Goal: Transaction & Acquisition: Purchase product/service

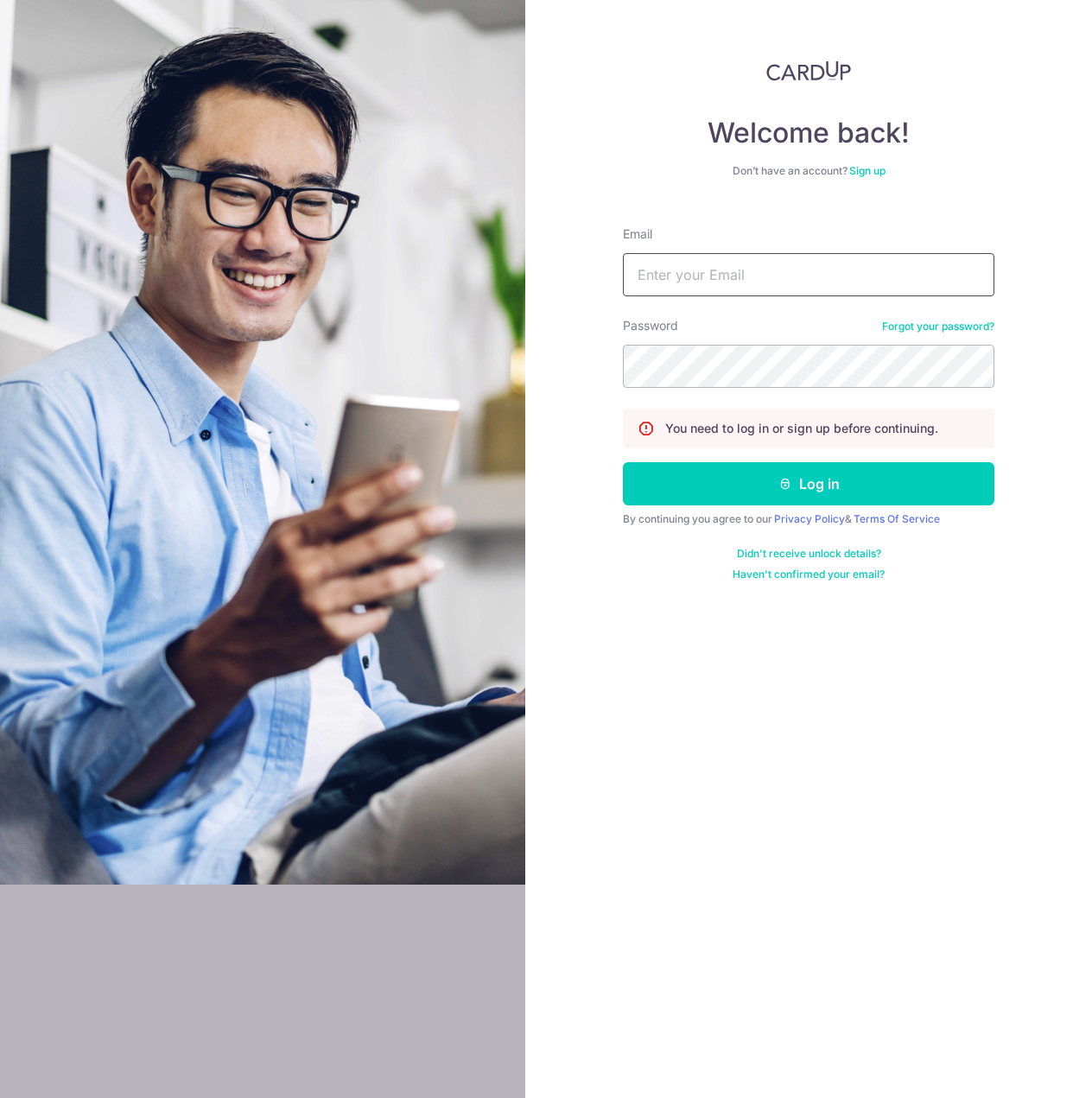
click at [677, 282] on input "Email" at bounding box center [808, 275] width 372 height 43
click at [641, 261] on input "Email" at bounding box center [808, 275] width 372 height 43
type input "vernonchow@live.com.sg"
click at [623, 463] on button "Log in" at bounding box center [808, 484] width 372 height 43
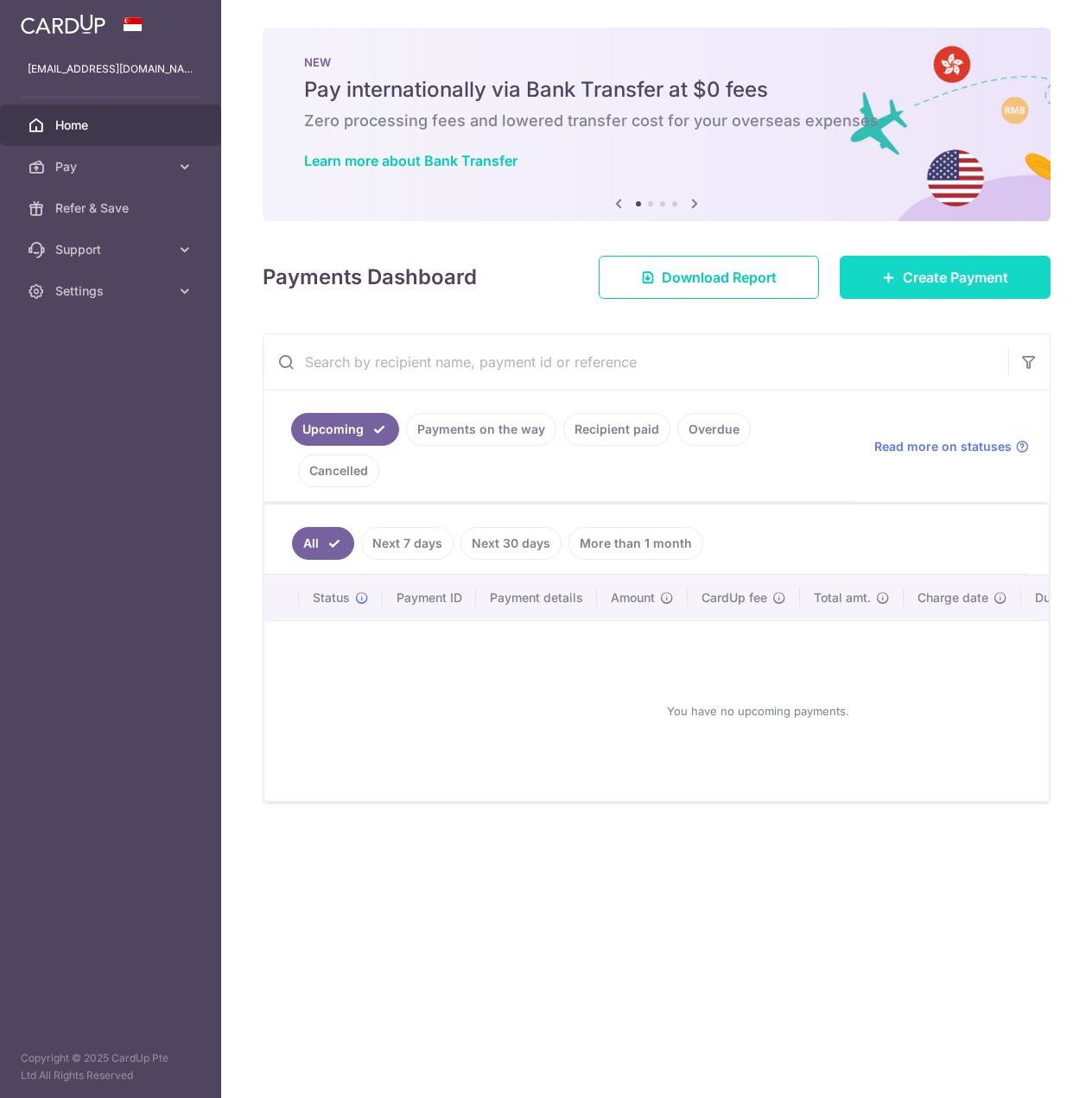
click at [938, 282] on span "Create Payment" at bounding box center [955, 277] width 106 height 21
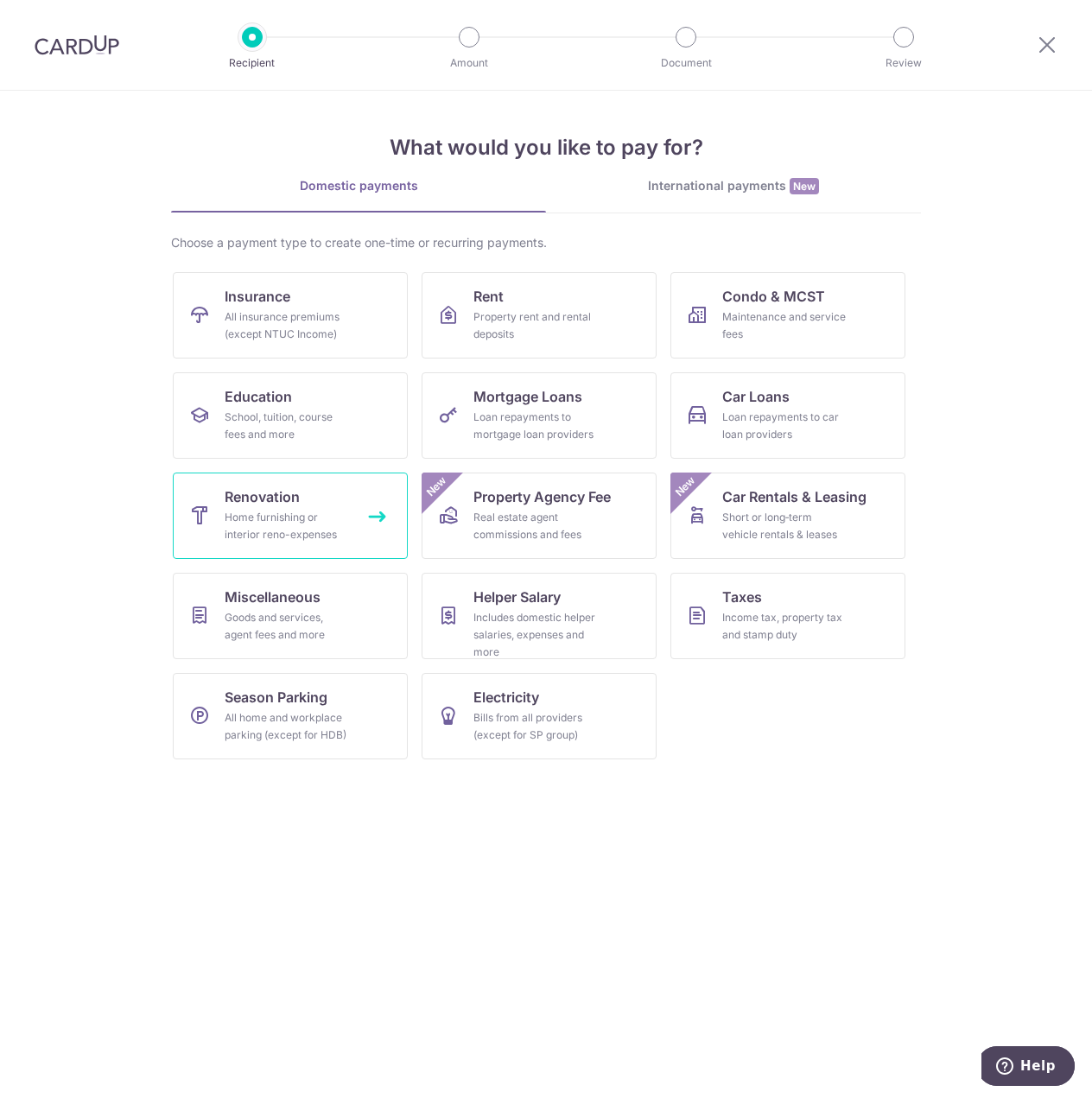
click at [227, 510] on div "Home furnishing or interior reno-expenses" at bounding box center [287, 526] width 125 height 35
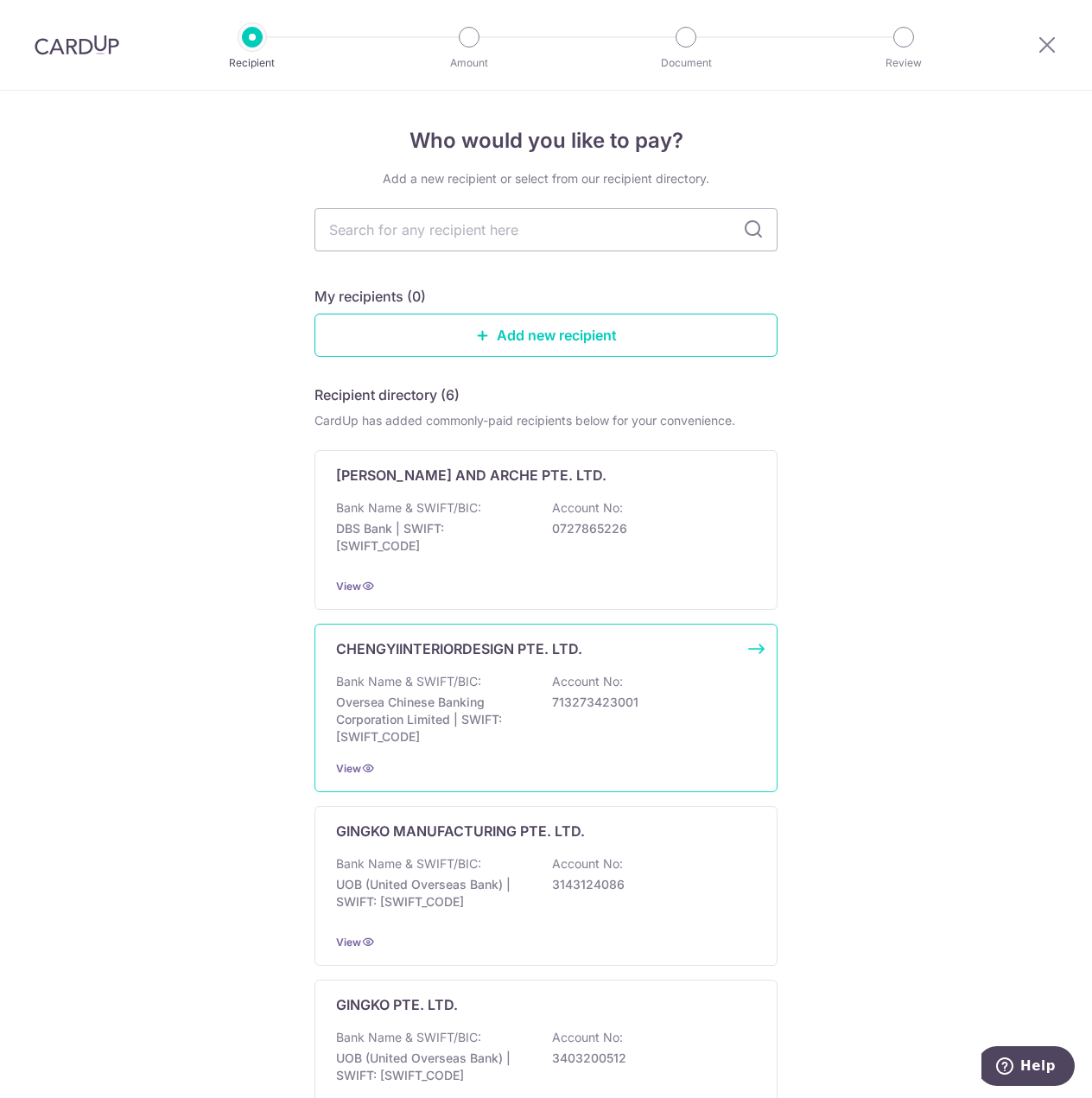
click at [345, 697] on p "Oversea Chinese Banking Corporation Limited | SWIFT: OCBCSGSGXXX" at bounding box center [433, 719] width 194 height 51
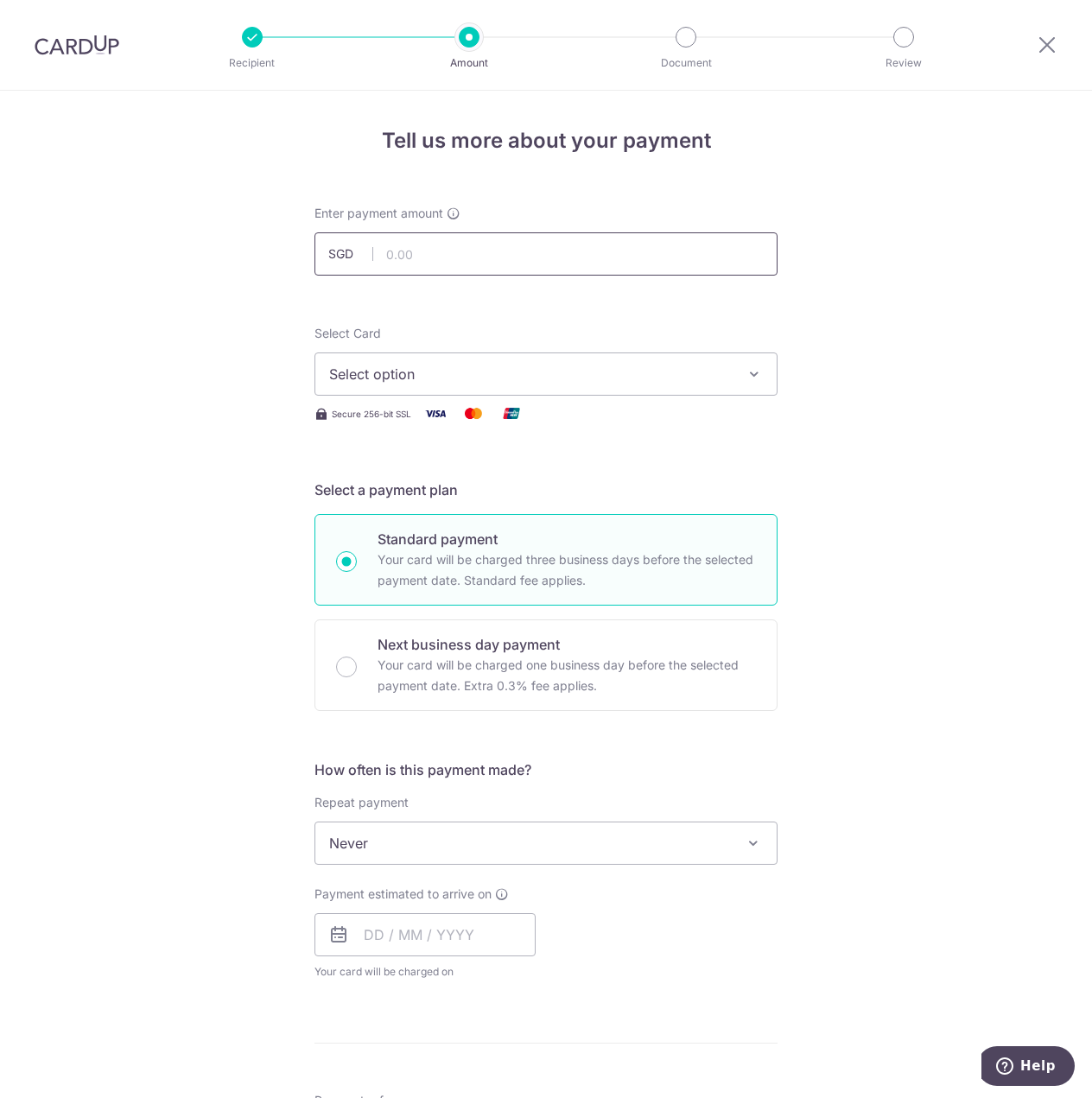
click at [387, 264] on input "text" at bounding box center [546, 254] width 462 height 43
type input "12,000.00"
click at [168, 385] on div "Tell us more about your payment Enter payment amount SGD 12,000.00 12000.00 Sel…" at bounding box center [546, 930] width 1092 height 1678
click at [368, 373] on span "Select option" at bounding box center [530, 374] width 402 height 21
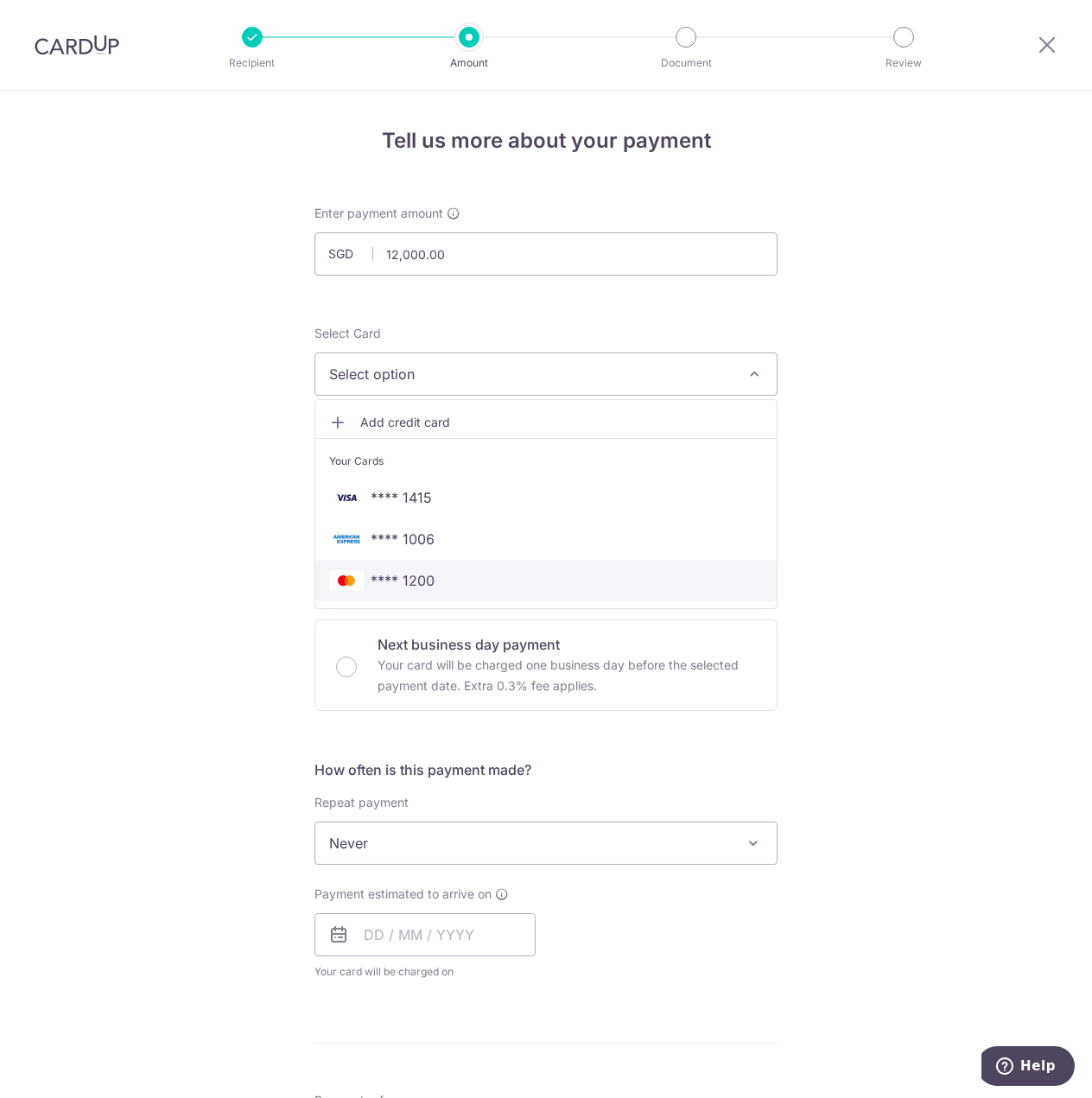
click at [443, 575] on span "**** 1200" at bounding box center [546, 580] width 434 height 21
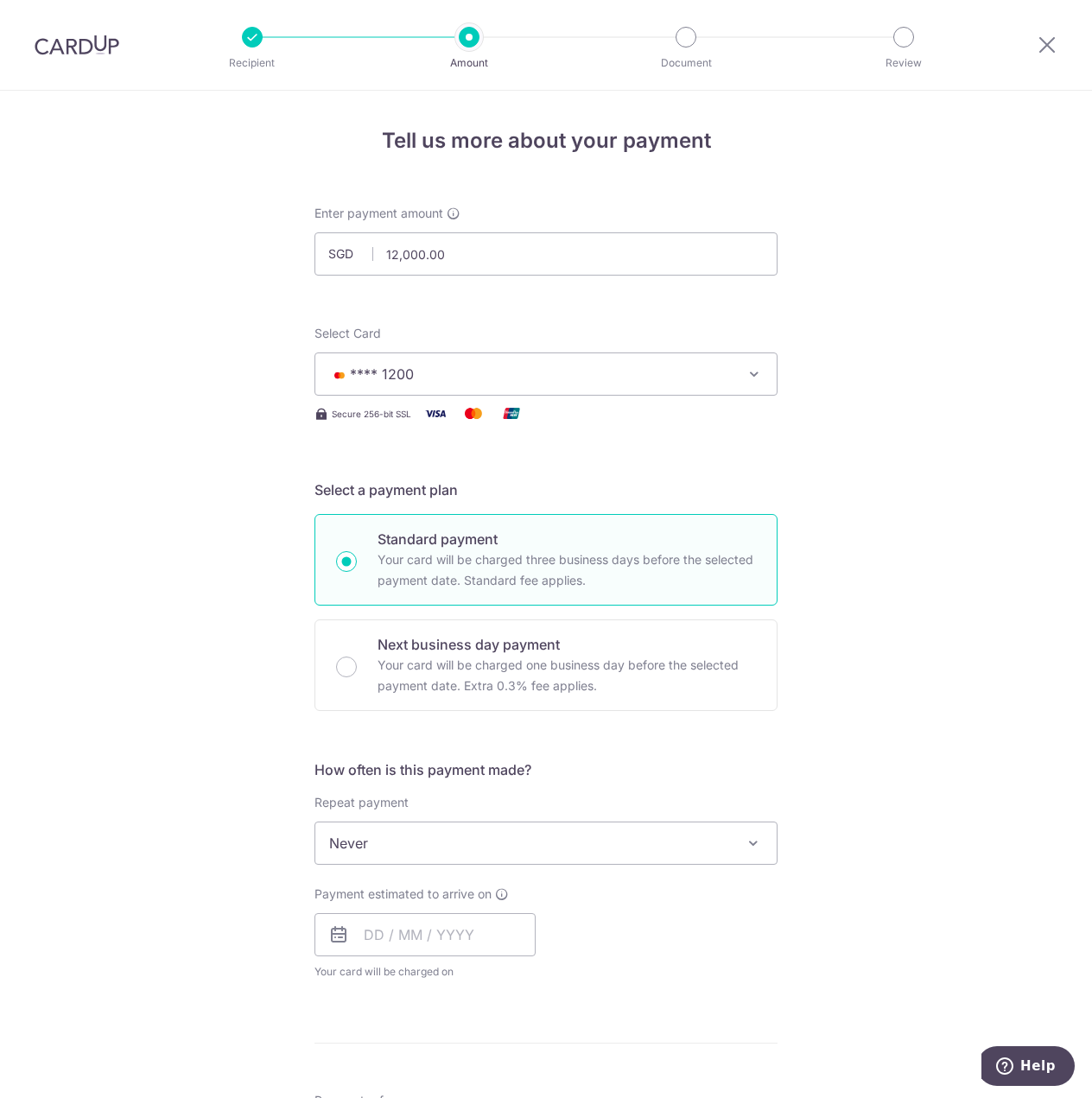
click at [325, 844] on span "Never" at bounding box center [546, 843] width 462 height 42
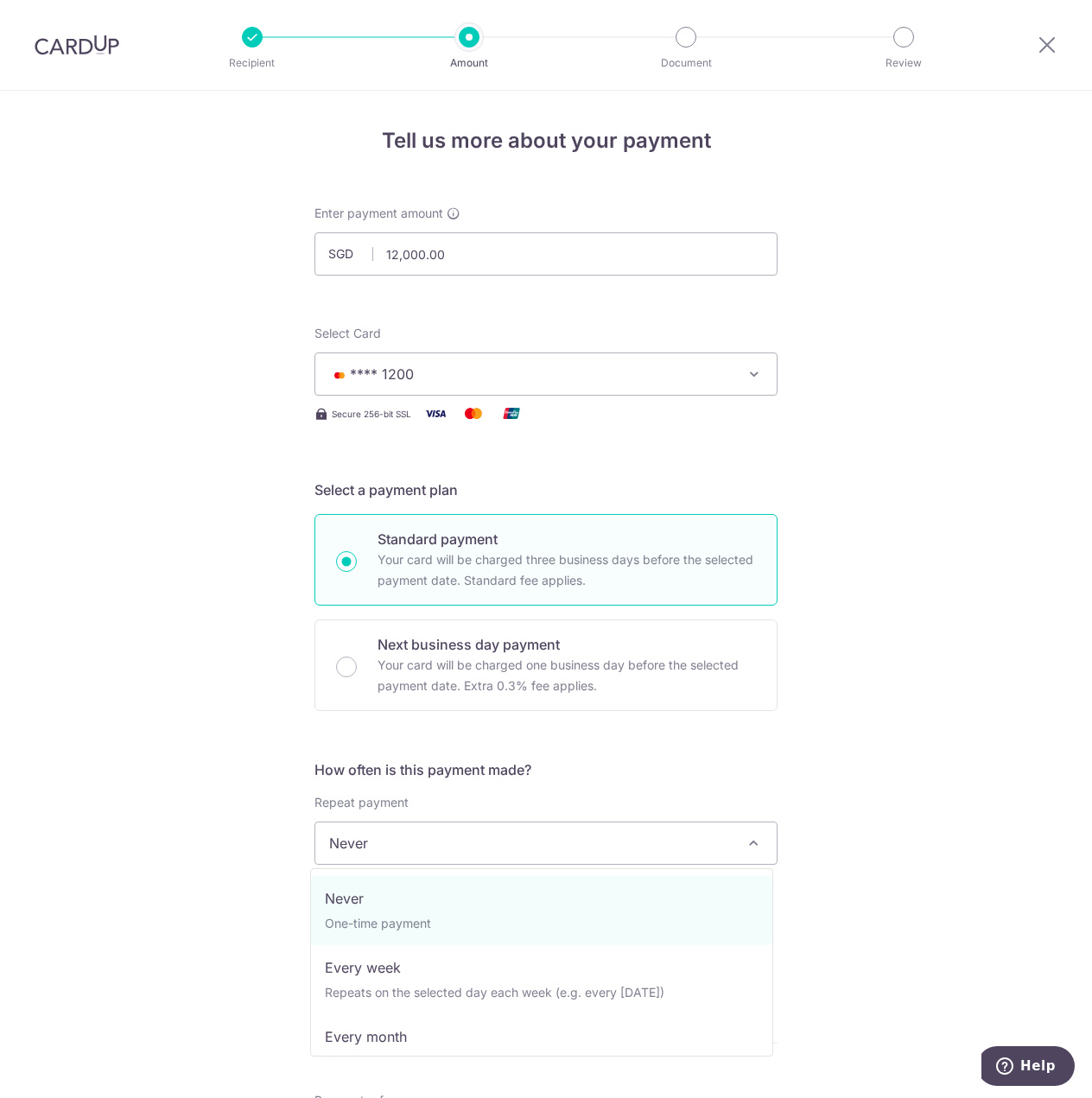
click at [250, 873] on div "Tell us more about your payment Enter payment amount SGD 12,000.00 12000.00 Sel…" at bounding box center [546, 930] width 1092 height 1678
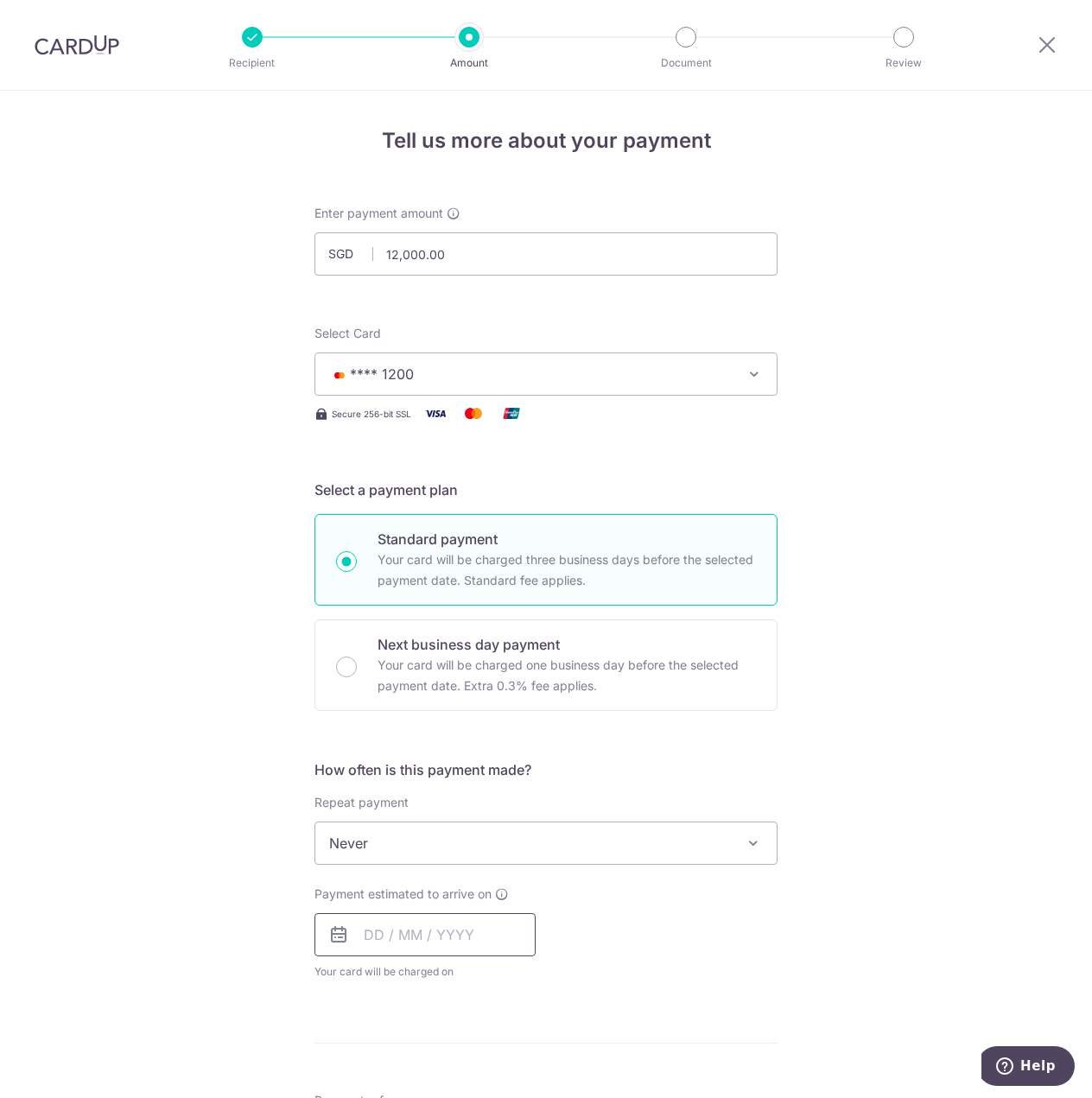
click at [380, 932] on input "text" at bounding box center [425, 935] width 221 height 43
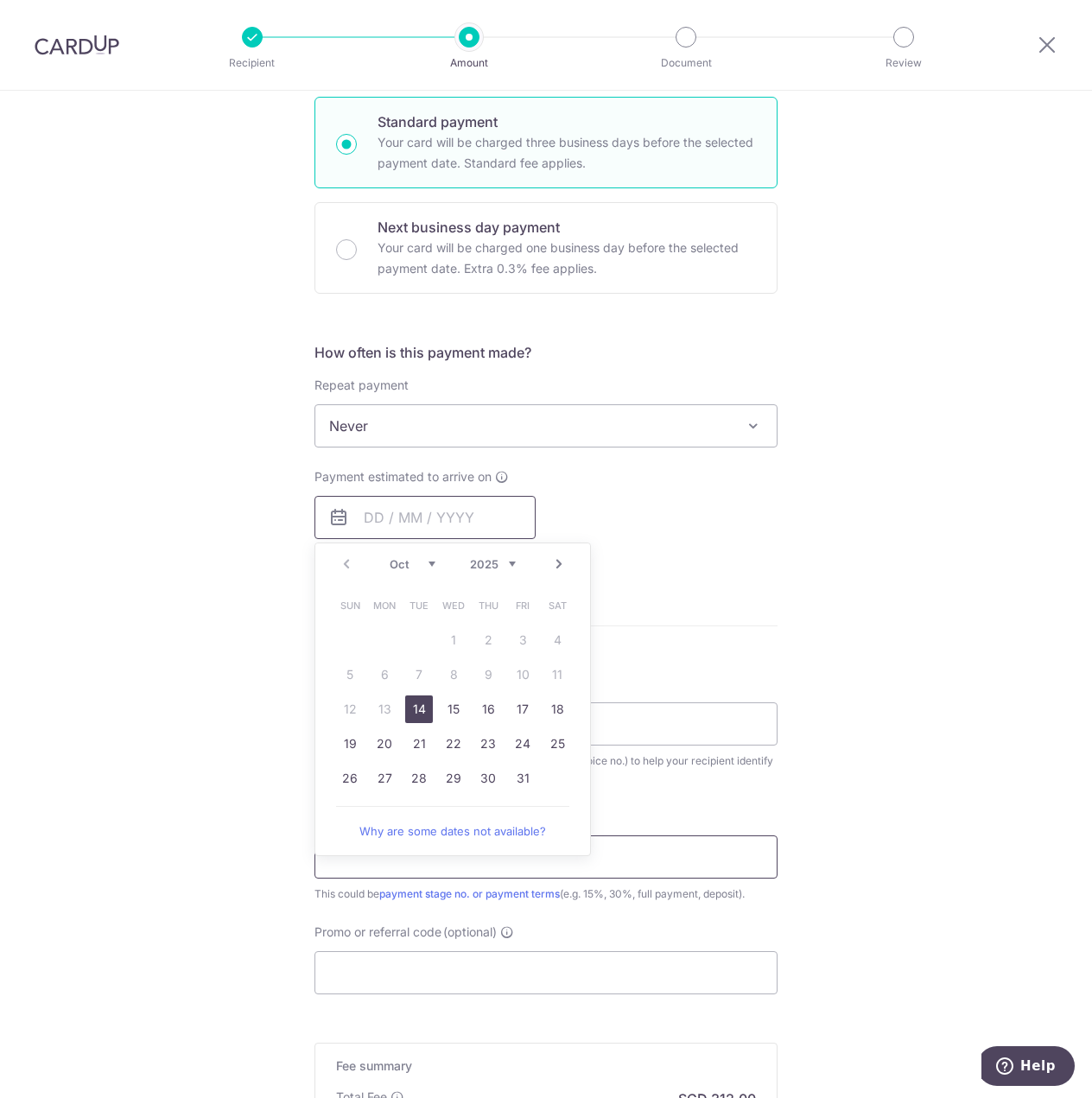
scroll to position [432, 0]
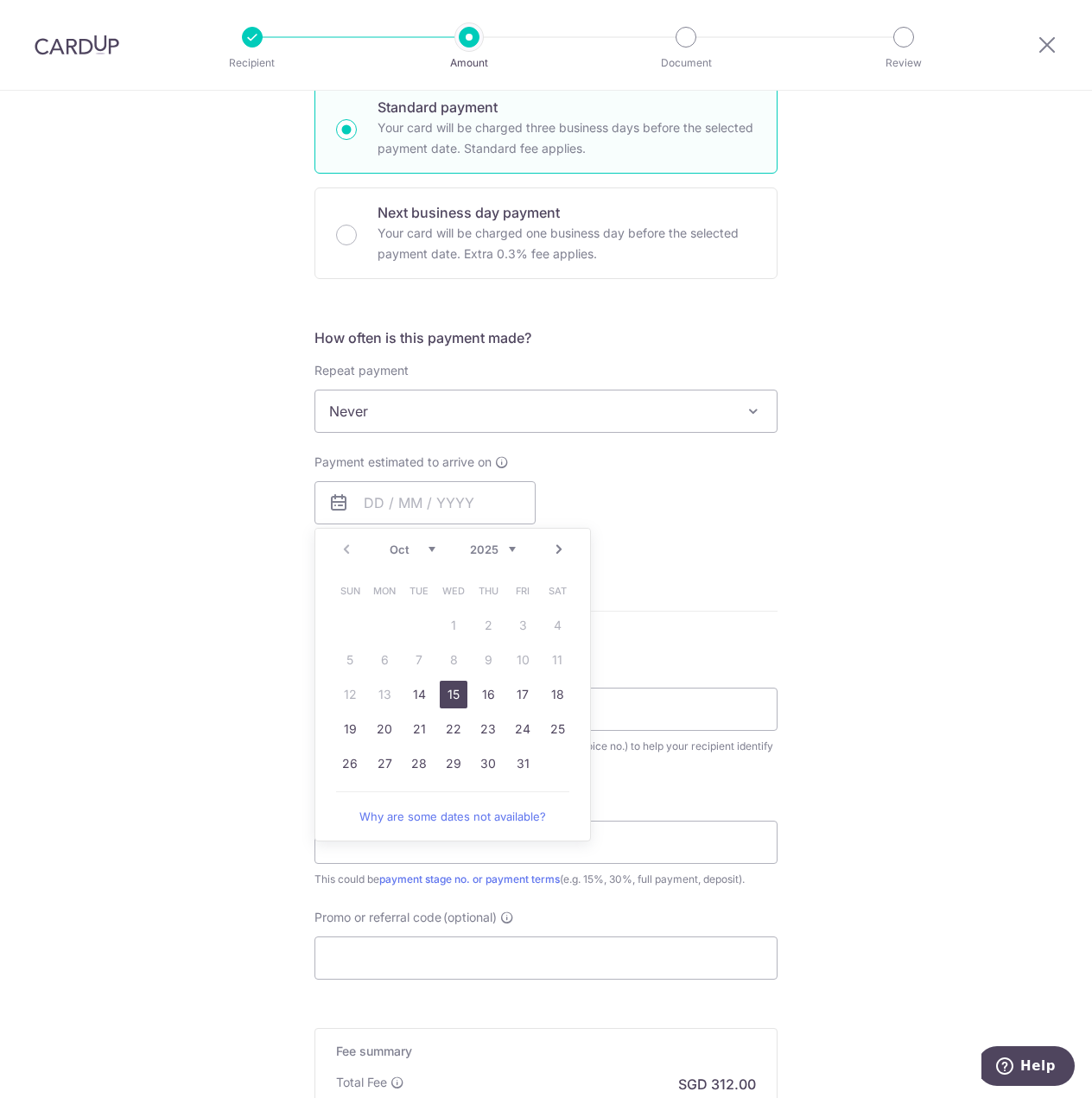
click at [442, 694] on link "15" at bounding box center [454, 695] width 28 height 28
type input "15/10/2025"
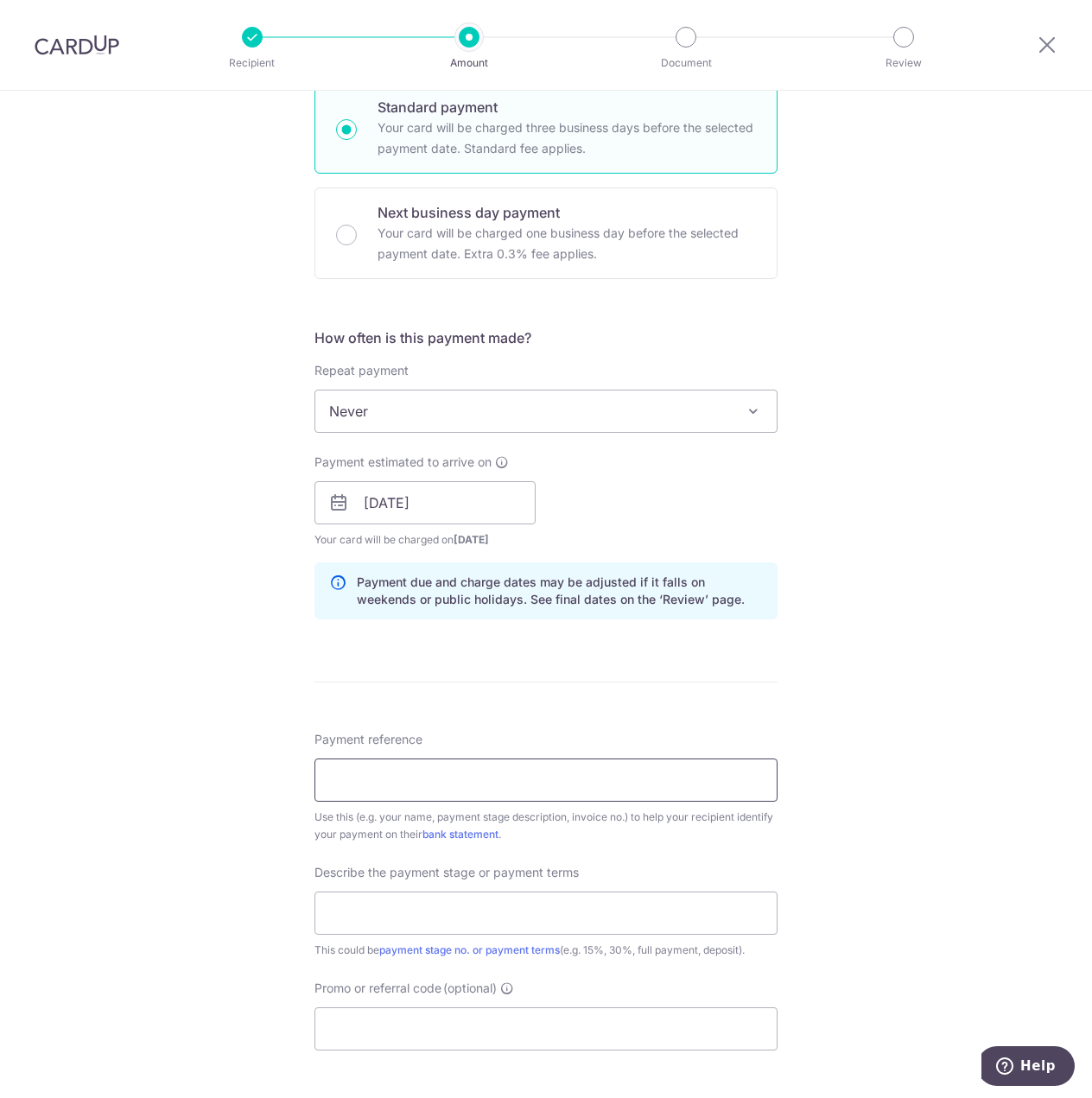
click at [397, 769] on input "Payment reference" at bounding box center [546, 780] width 462 height 43
click at [322, 793] on input "Payment reference" at bounding box center [546, 780] width 462 height 43
type input "202407584H"
click at [421, 909] on input "text" at bounding box center [546, 913] width 462 height 43
click at [440, 910] on input "35% Payment 1 or 2" at bounding box center [546, 913] width 462 height 43
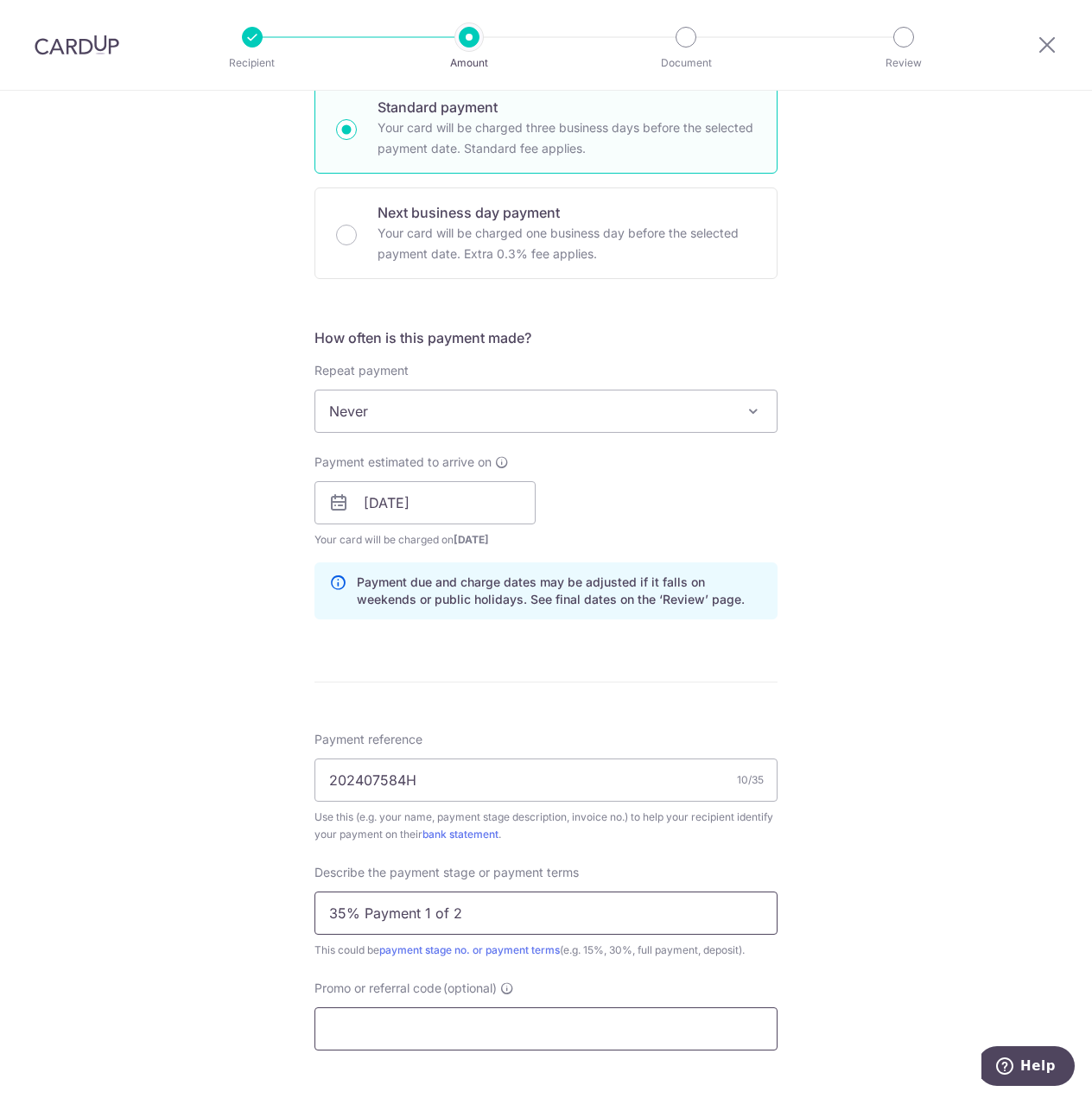
type input "35% Payment 1 of 2"
click at [447, 1013] on input "Promo or referral code (optional)" at bounding box center [546, 1029] width 462 height 43
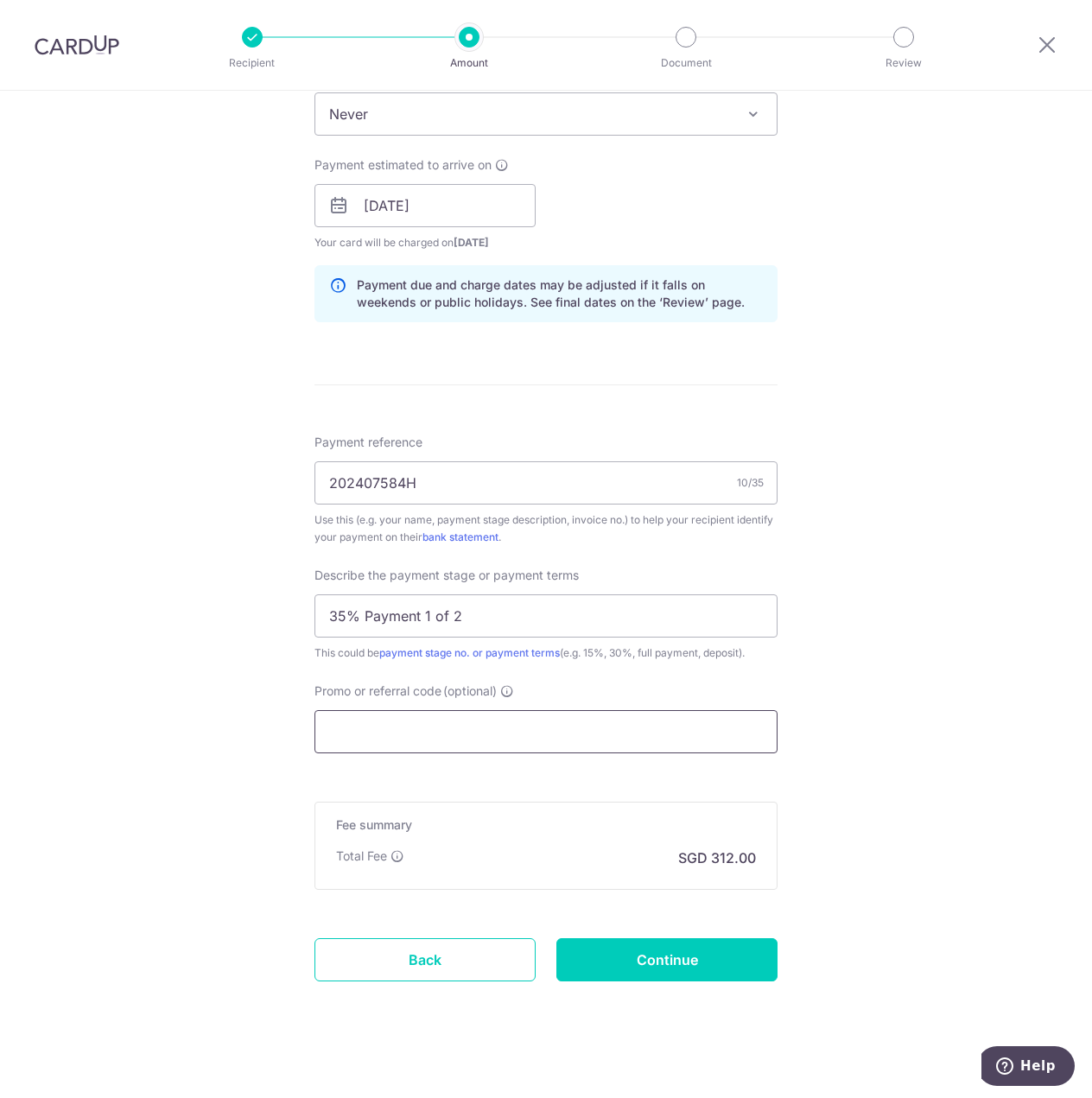
scroll to position [742, 0]
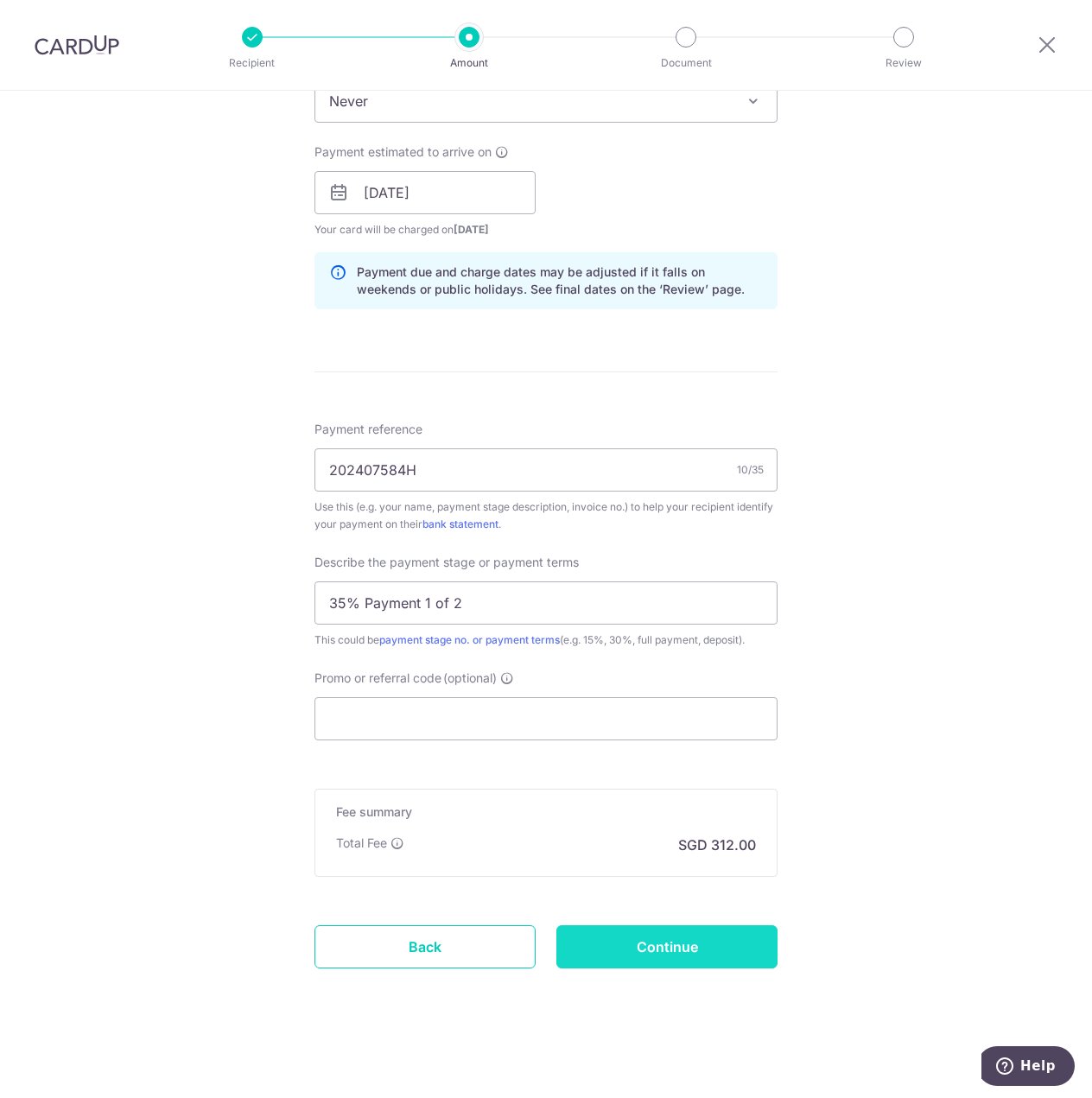
click at [648, 954] on input "Continue" at bounding box center [667, 947] width 221 height 43
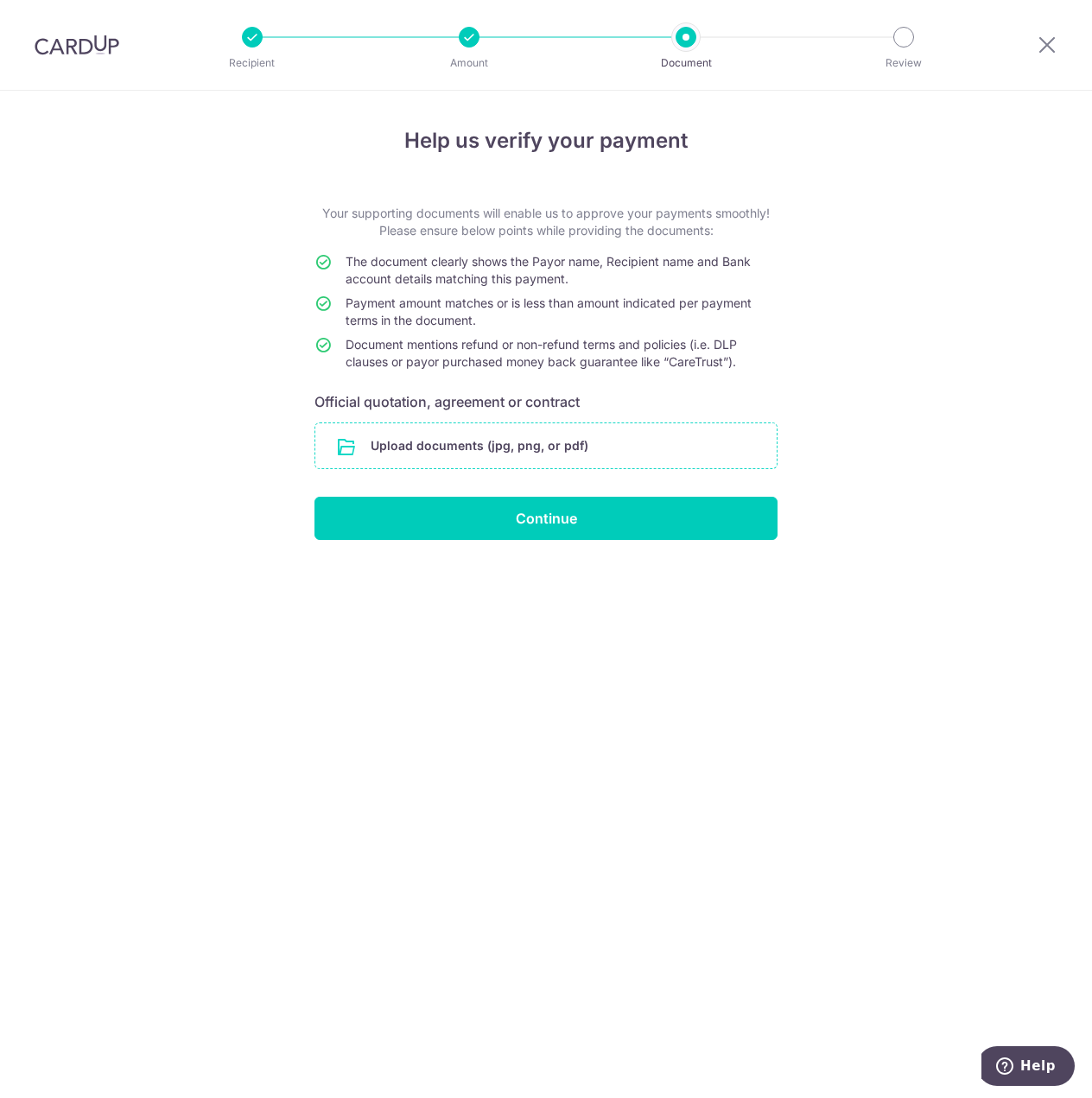
click at [373, 457] on input "file" at bounding box center [546, 445] width 462 height 44
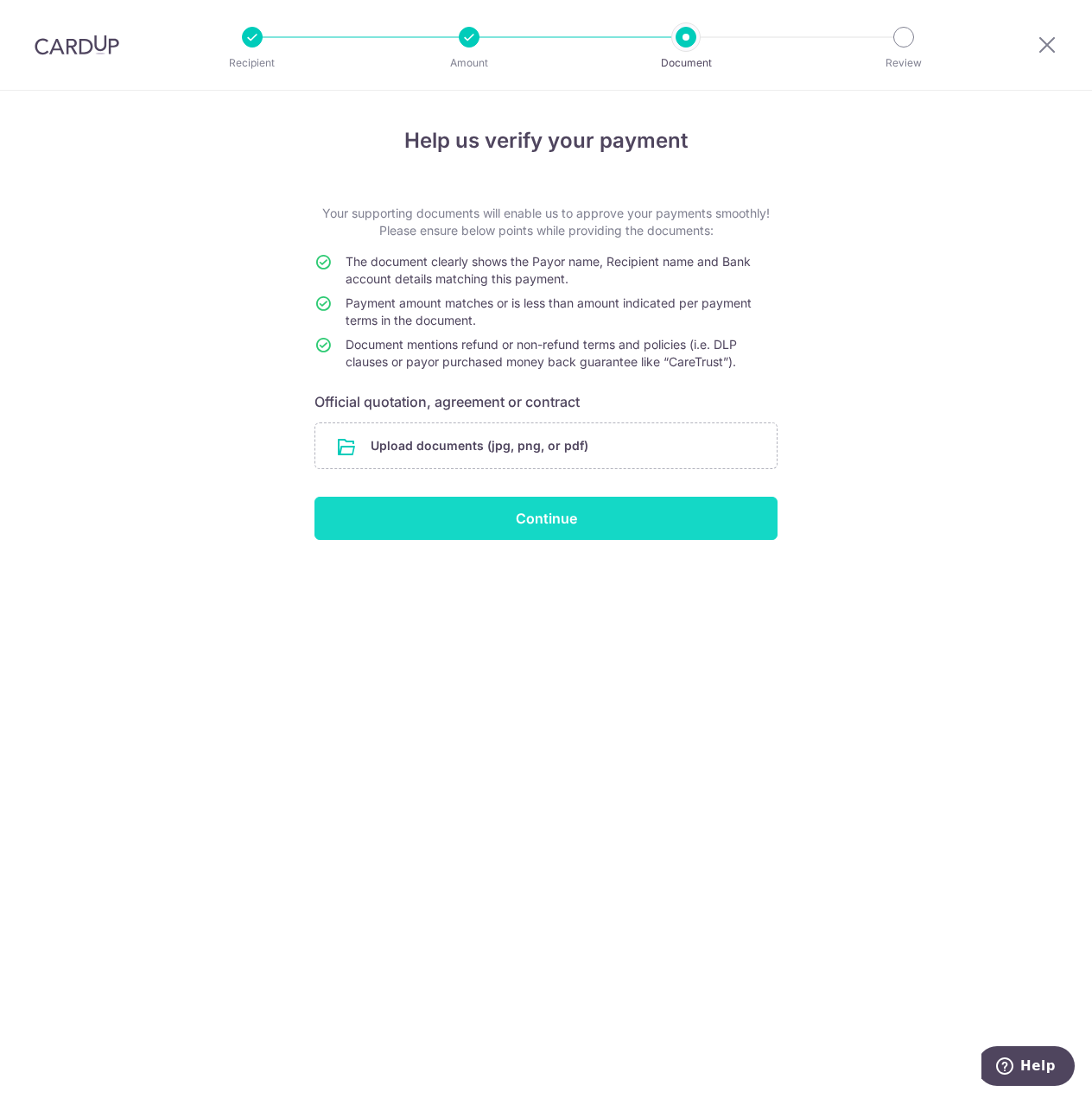
click at [478, 528] on input "Continue" at bounding box center [546, 518] width 462 height 43
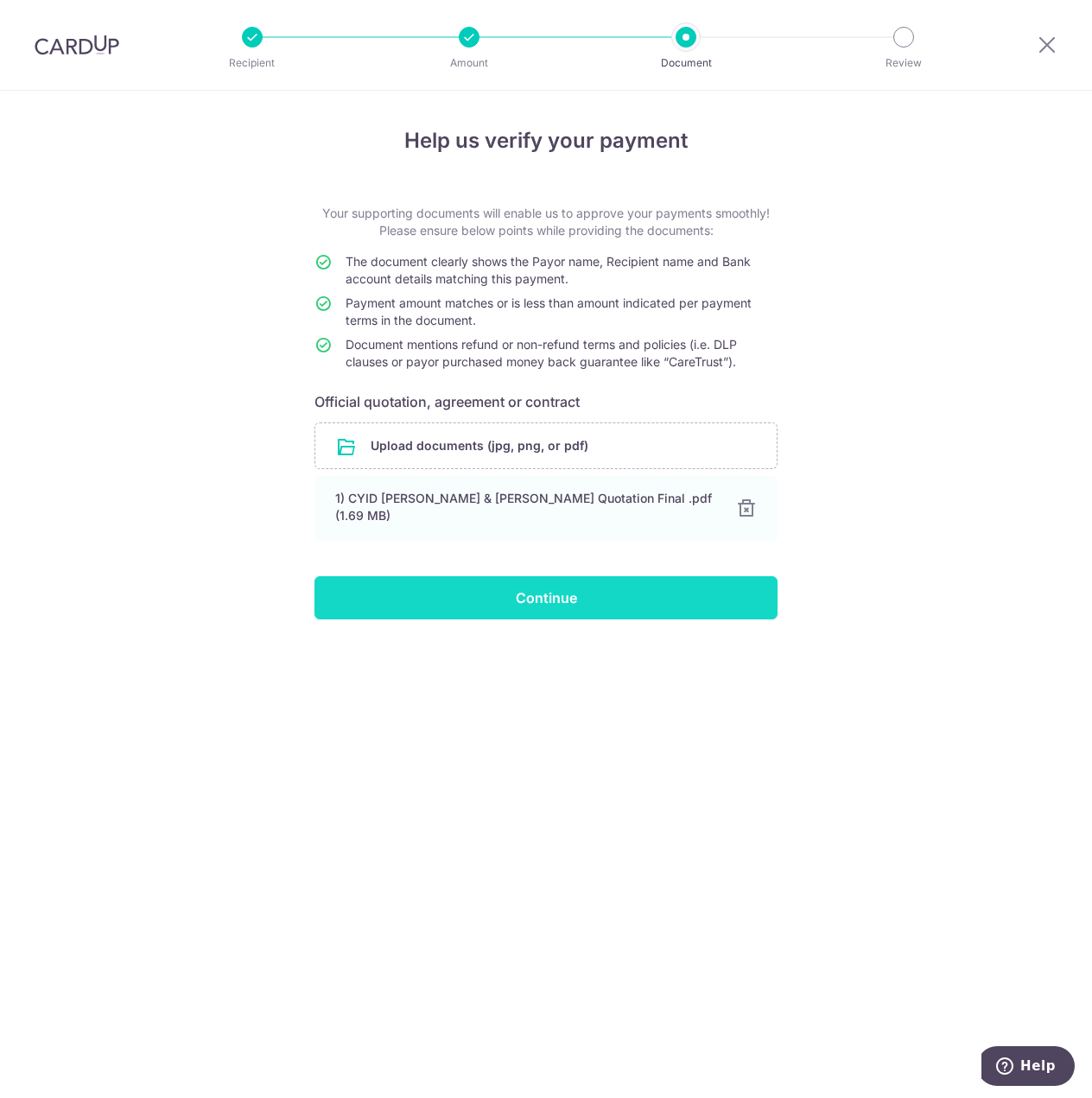
drag, startPoint x: 564, startPoint y: 587, endPoint x: 549, endPoint y: 599, distance: 19.2
click at [563, 586] on input "Continue" at bounding box center [546, 598] width 462 height 43
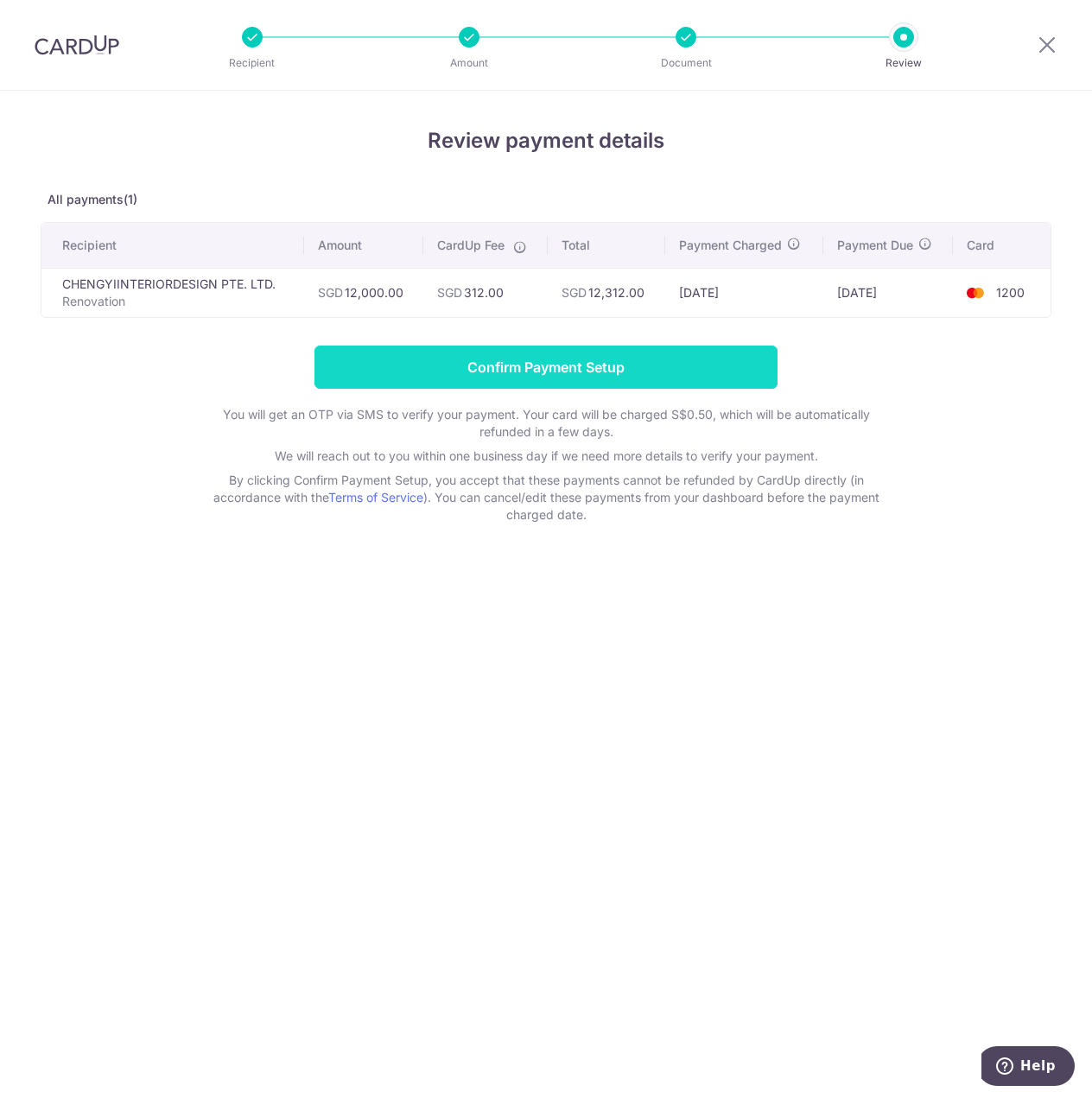
click at [517, 377] on input "Confirm Payment Setup" at bounding box center [546, 368] width 462 height 43
